Goal: Transaction & Acquisition: Purchase product/service

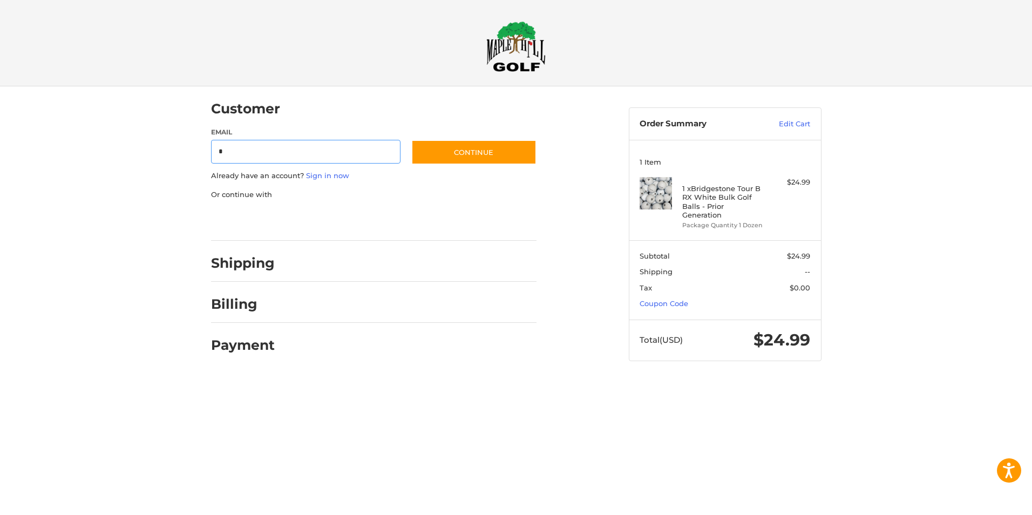
type input "**********"
click at [477, 156] on button "Continue" at bounding box center [473, 152] width 125 height 25
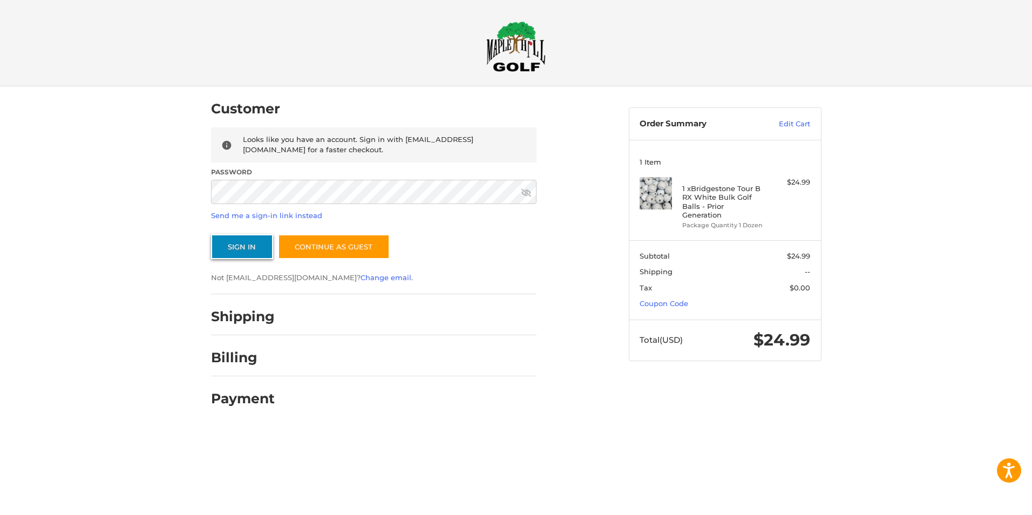
click at [247, 243] on button "Sign In" at bounding box center [242, 246] width 62 height 25
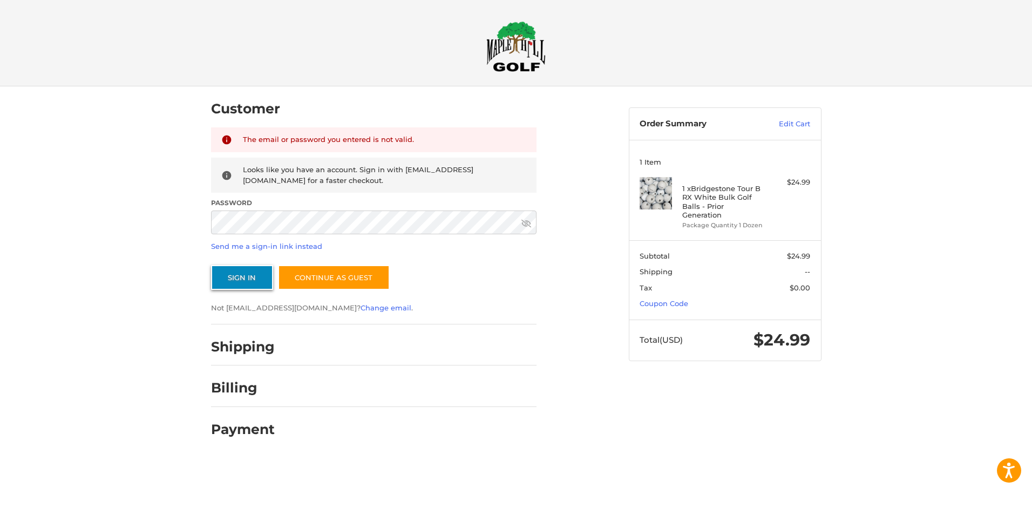
click at [227, 273] on button "Sign In" at bounding box center [242, 277] width 62 height 25
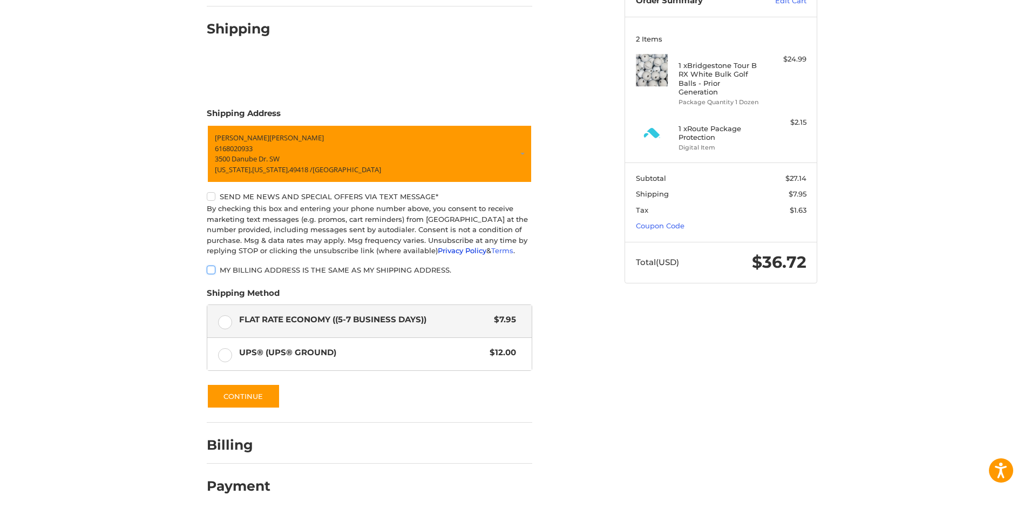
scroll to position [15, 0]
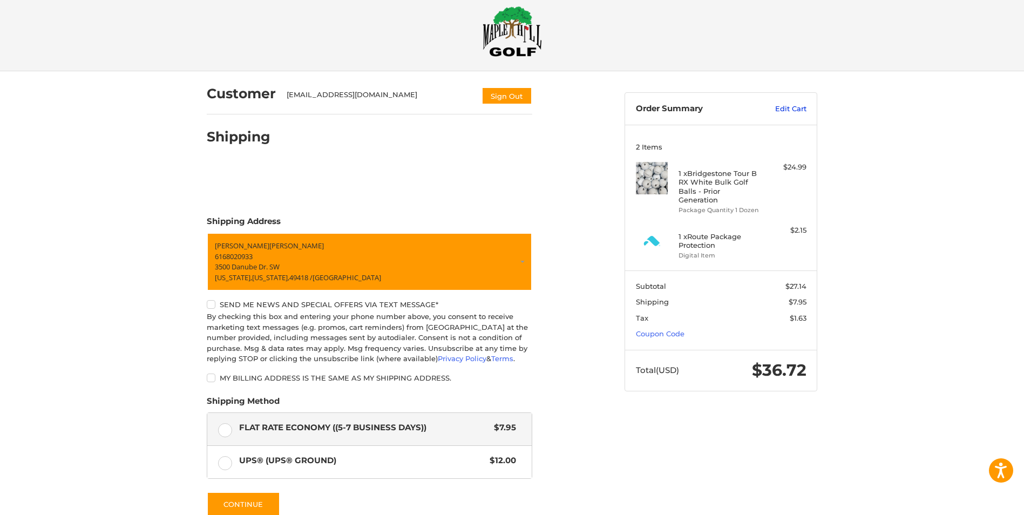
click at [796, 109] on link "Edit Cart" at bounding box center [779, 109] width 54 height 11
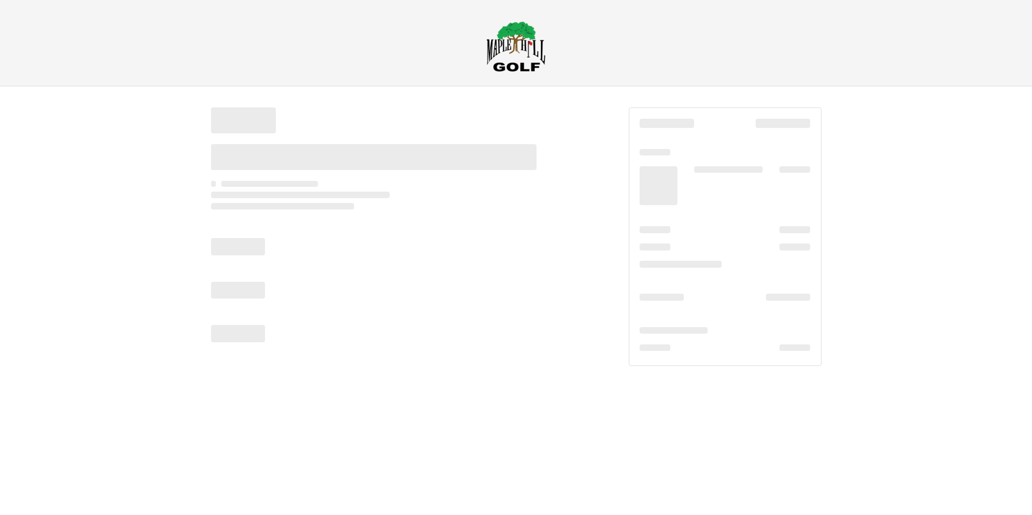
select select "**"
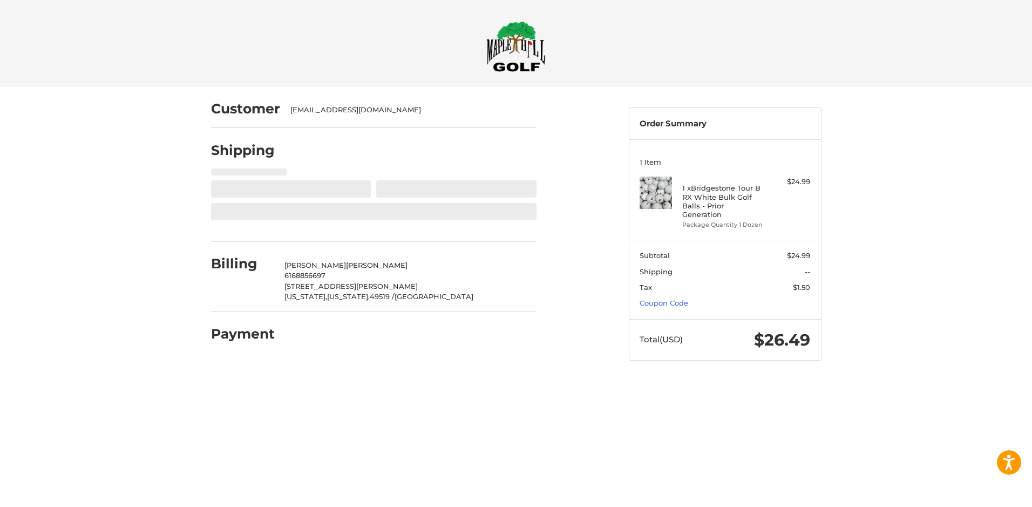
select select "**"
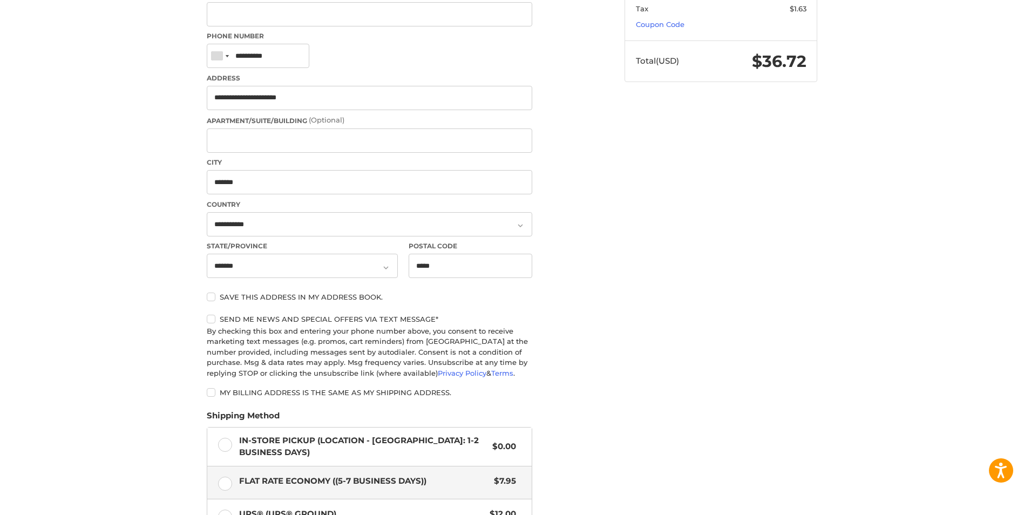
scroll to position [378, 0]
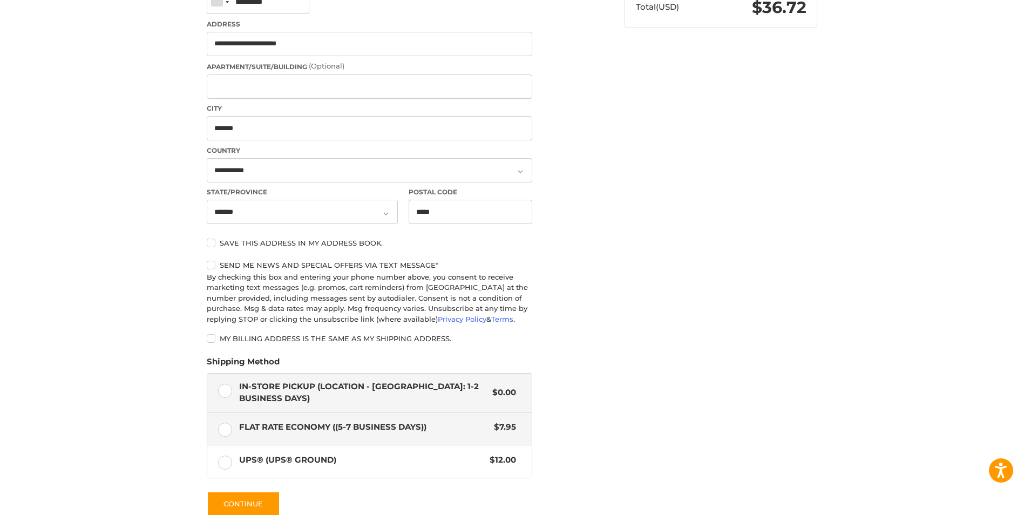
click at [225, 387] on label "In-Store Pickup (Location - [GEOGRAPHIC_DATA]: 1-2 BUSINESS DAYS) $0.00" at bounding box center [369, 392] width 324 height 38
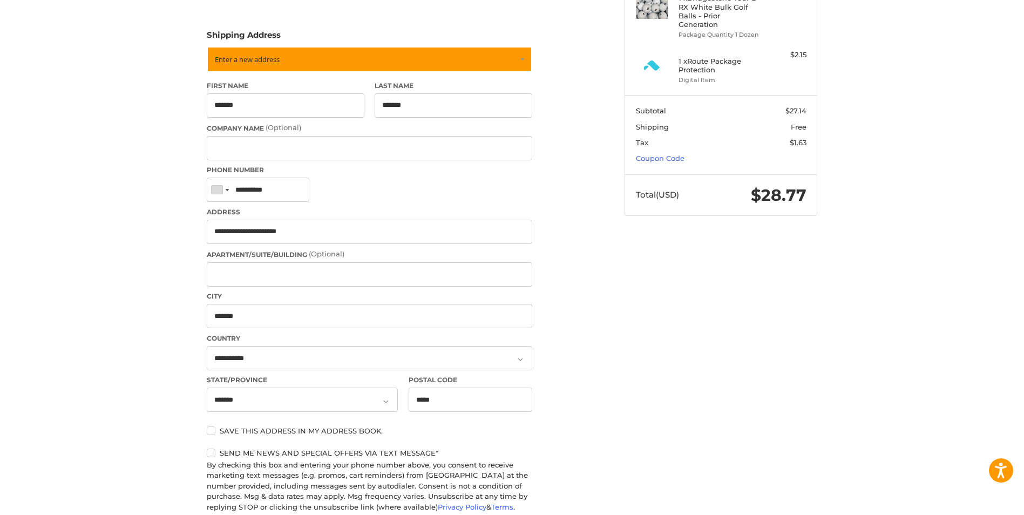
scroll to position [0, 0]
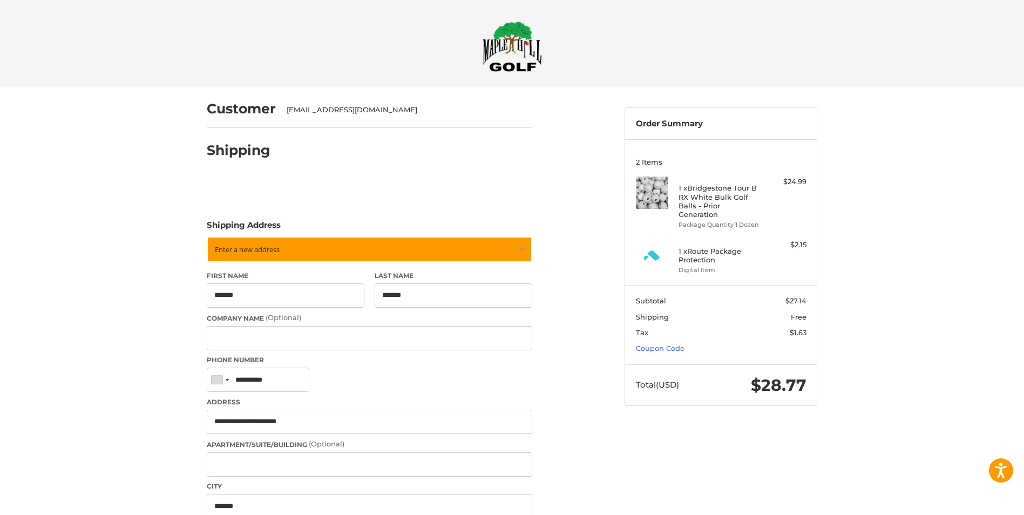
click at [798, 240] on div "$2.15" at bounding box center [784, 245] width 43 height 11
click at [648, 246] on img at bounding box center [652, 256] width 32 height 32
click at [692, 247] on h4 "1 x Route Package Protection" at bounding box center [719, 256] width 83 height 18
click at [704, 265] on li "Digital Item" at bounding box center [719, 269] width 83 height 9
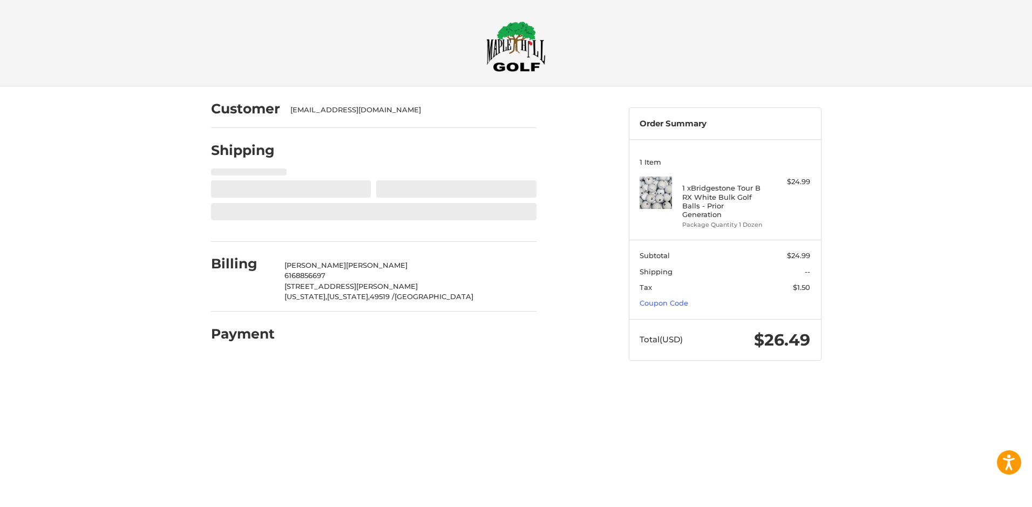
select select "**"
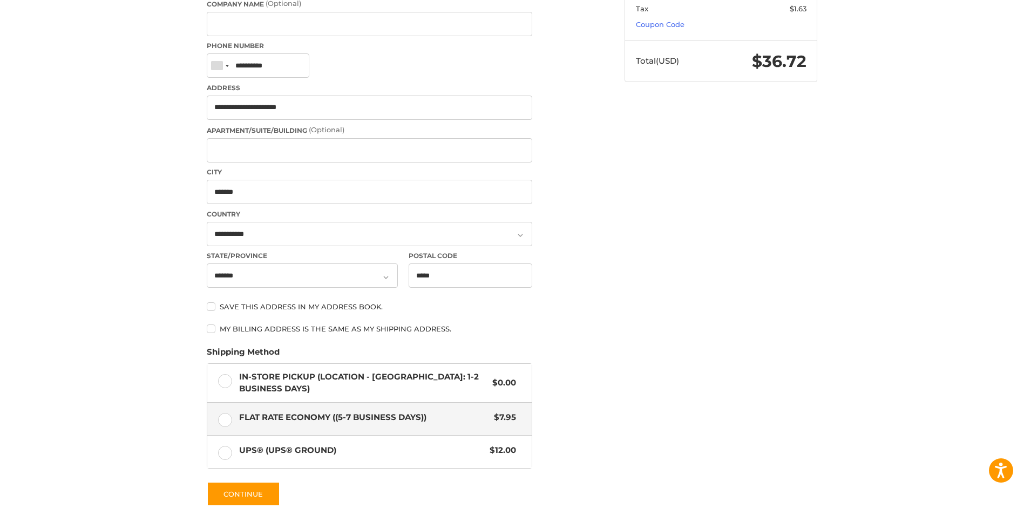
scroll to position [378, 0]
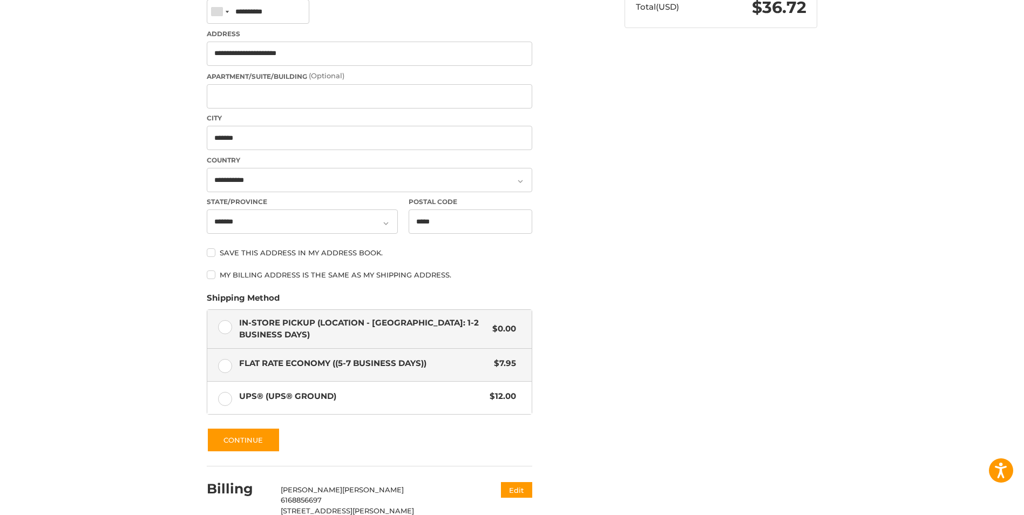
click at [224, 326] on label "In-Store Pickup (Location - [GEOGRAPHIC_DATA]: 1-2 BUSINESS DAYS) $0.00" at bounding box center [369, 329] width 324 height 38
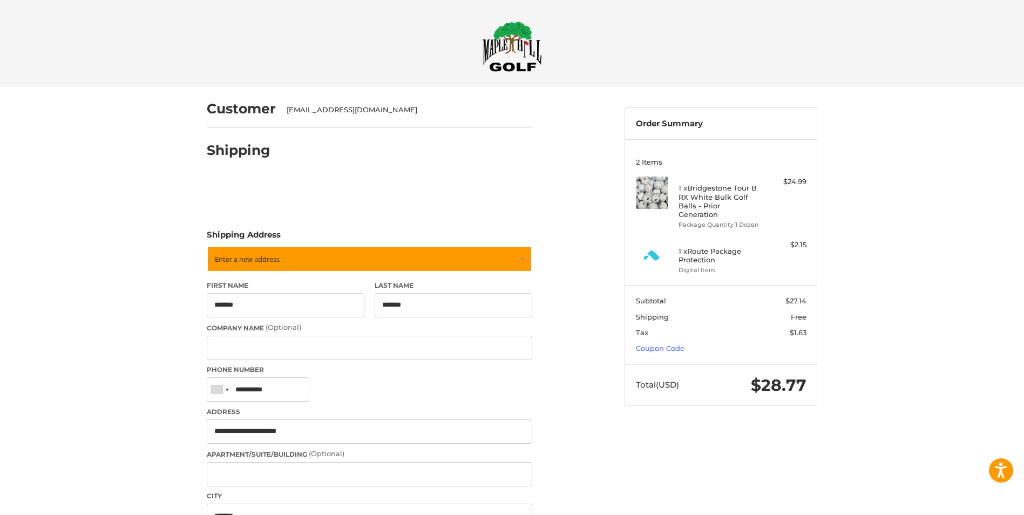
click at [795, 240] on div "$2.15" at bounding box center [784, 245] width 43 height 11
click at [692, 247] on h4 "1 x Route Package Protection" at bounding box center [719, 256] width 83 height 18
click at [657, 249] on img at bounding box center [652, 256] width 32 height 32
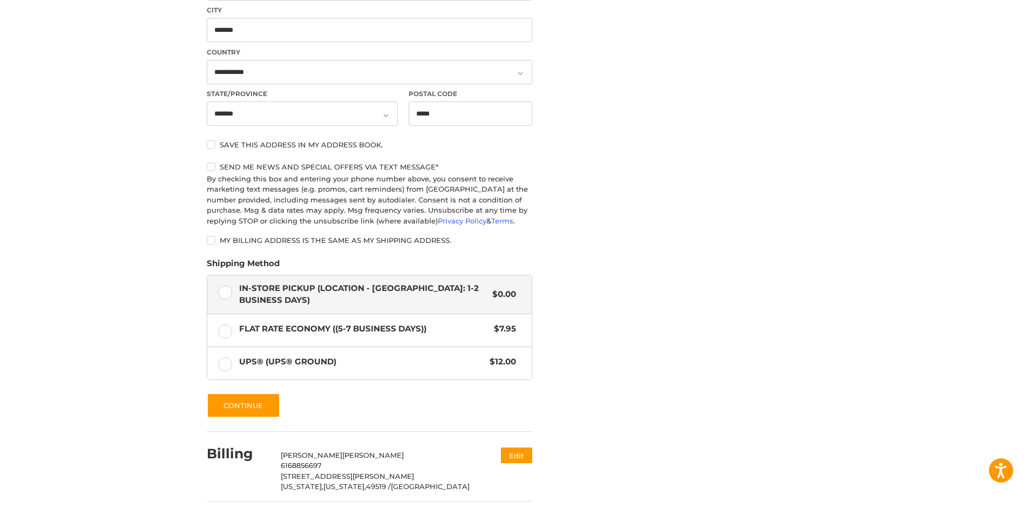
scroll to position [523, 0]
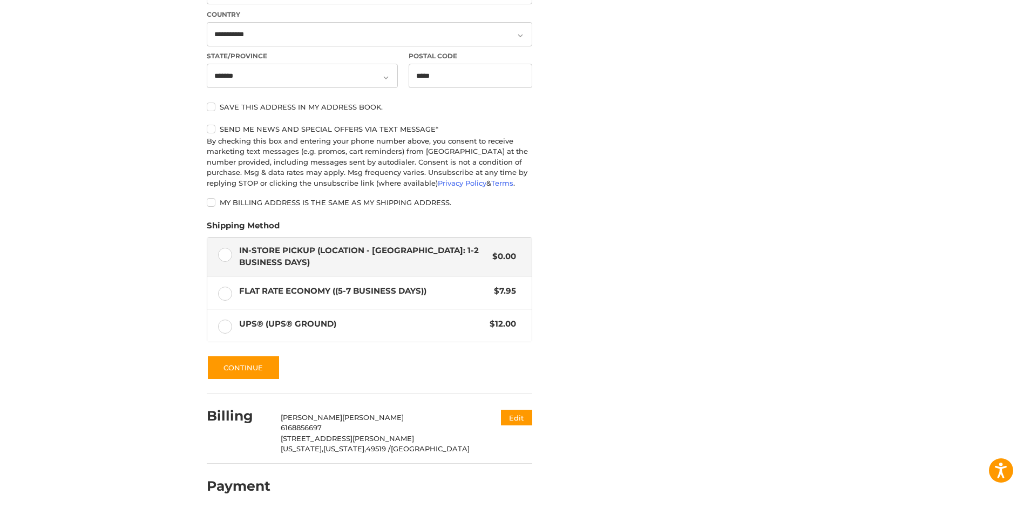
click at [261, 485] on h2 "Payment" at bounding box center [239, 486] width 64 height 17
click at [253, 370] on button "Continue" at bounding box center [243, 367] width 73 height 25
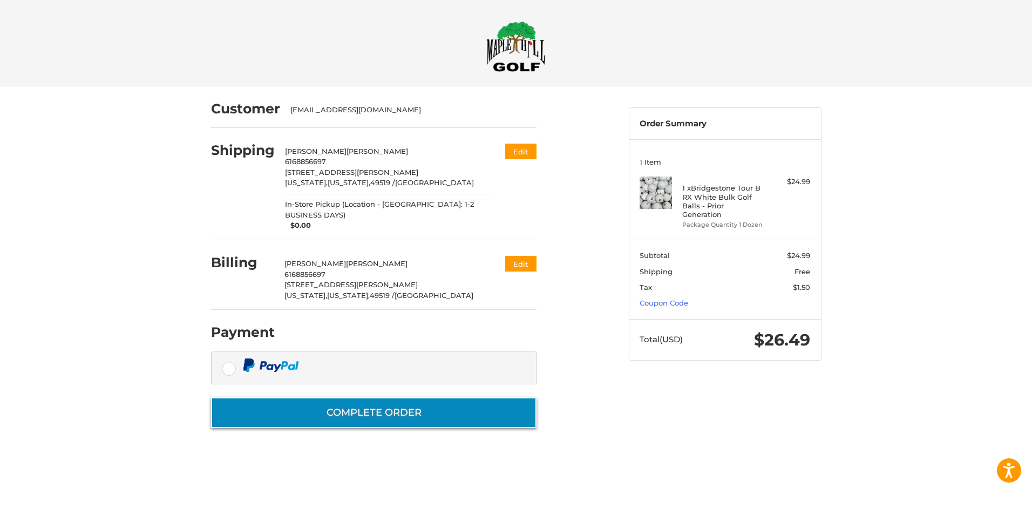
click at [405, 397] on button "Complete order" at bounding box center [373, 412] width 325 height 31
